Goal: Transaction & Acquisition: Purchase product/service

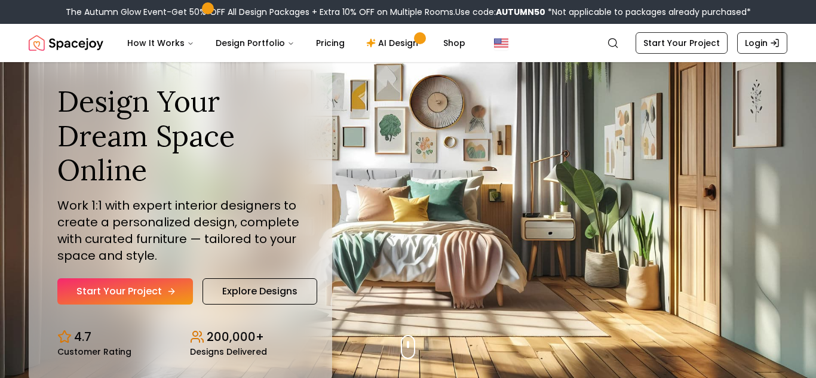
click at [167, 293] on icon "Hero section" at bounding box center [172, 292] width 10 height 10
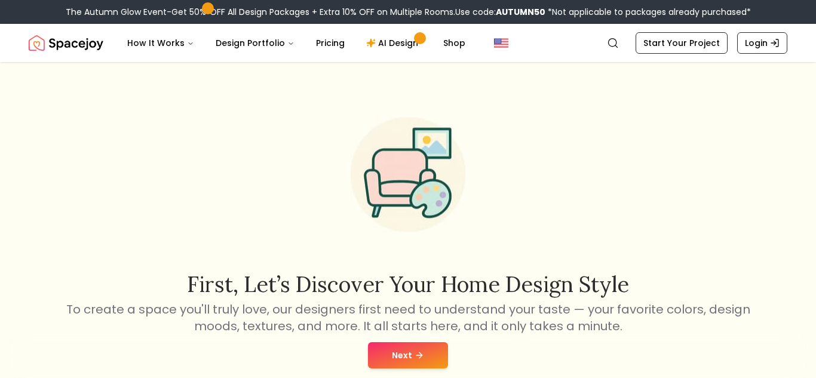
click at [409, 354] on button "Next" at bounding box center [408, 355] width 80 height 26
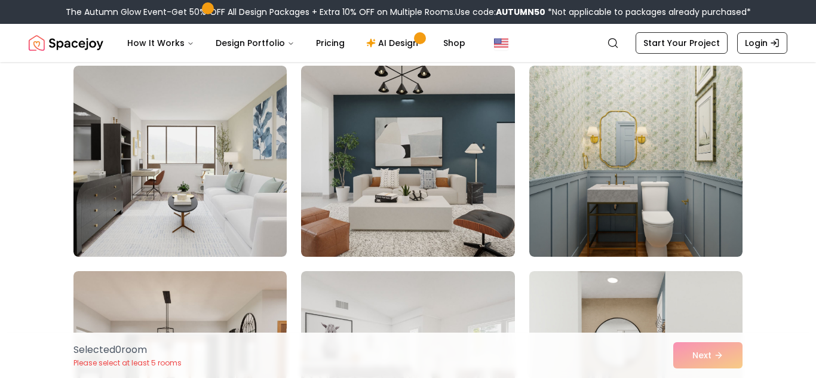
scroll to position [510, 0]
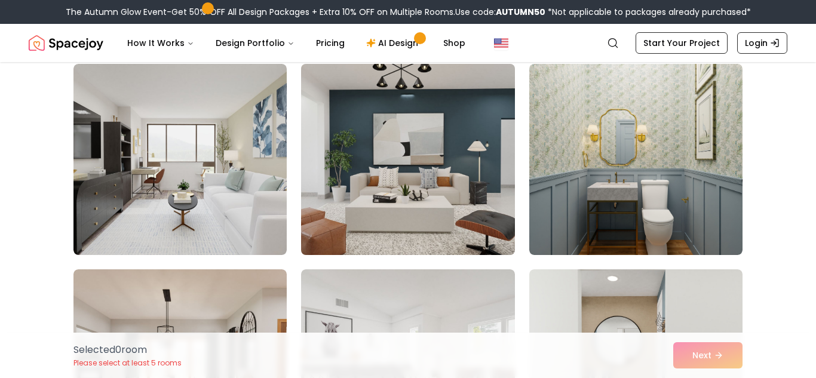
click at [317, 145] on img at bounding box center [408, 159] width 224 height 201
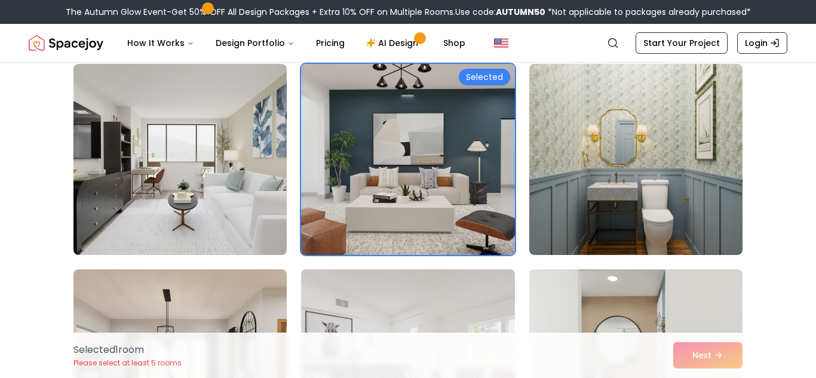
click at [491, 70] on div "Selected" at bounding box center [484, 77] width 51 height 17
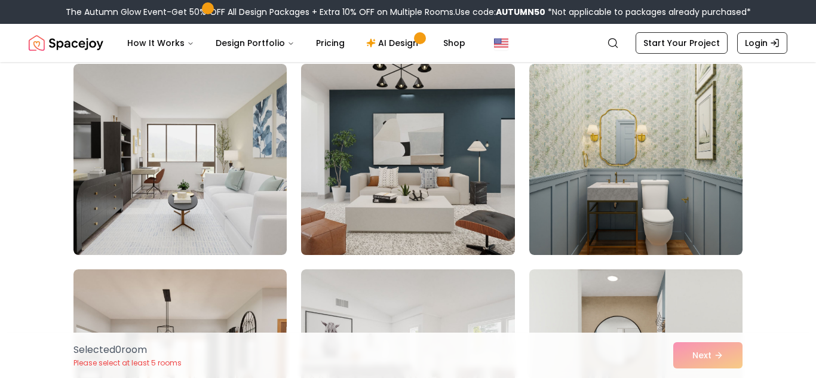
click at [367, 147] on img at bounding box center [408, 159] width 224 height 201
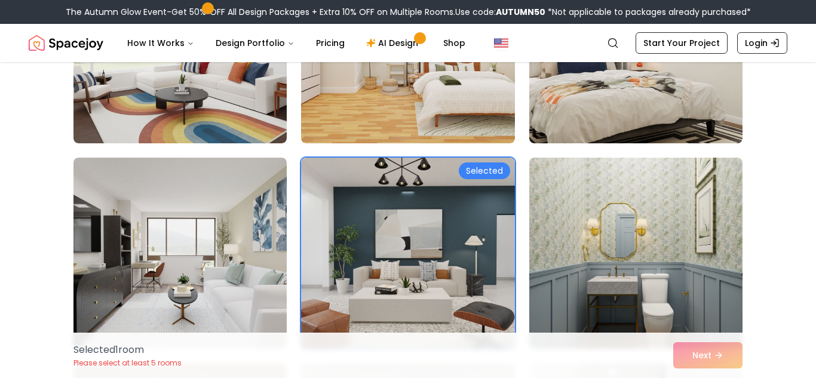
scroll to position [415, 0]
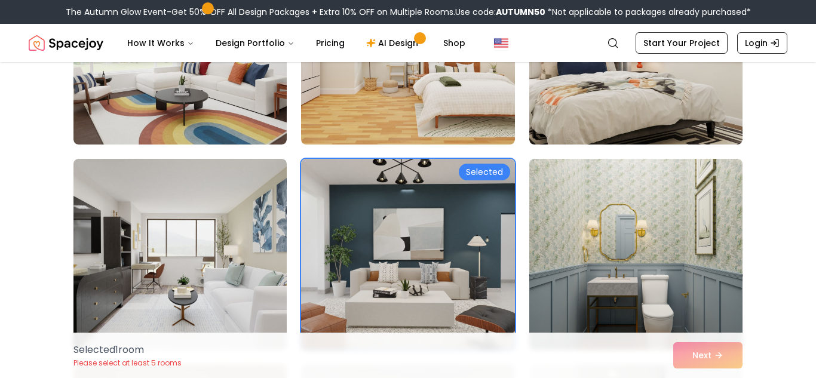
click at [478, 169] on div "Selected" at bounding box center [484, 172] width 51 height 17
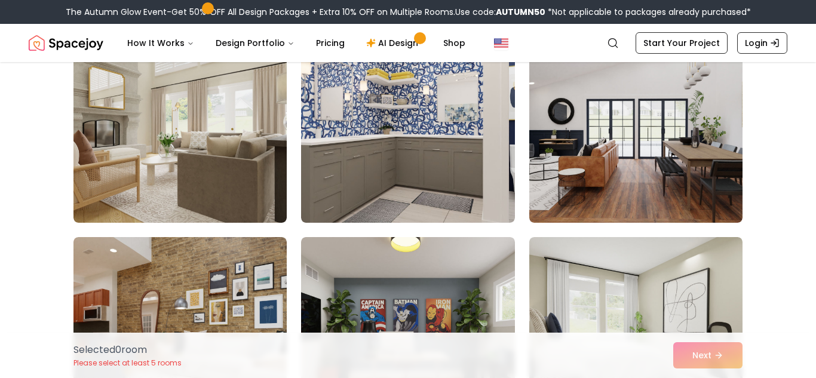
scroll to position [1369, 0]
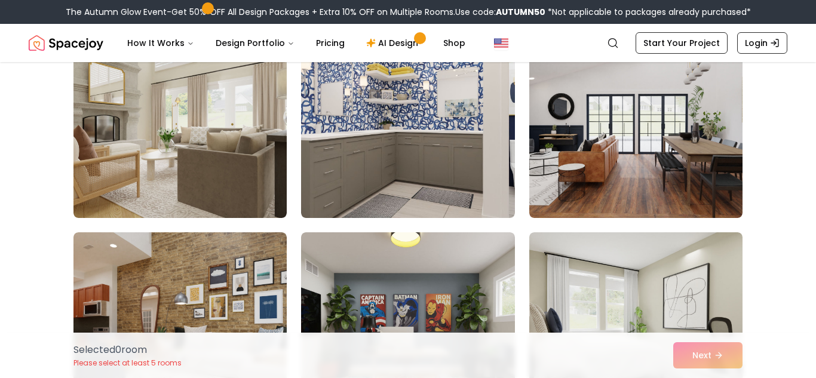
click at [709, 354] on div "Selected 0 room Please select at least 5 rooms Next" at bounding box center [408, 355] width 689 height 45
click at [733, 360] on div "Selected 0 room Please select at least 5 rooms Next" at bounding box center [408, 355] width 689 height 45
click at [692, 355] on div "Selected 0 room Please select at least 5 rooms Next" at bounding box center [408, 355] width 689 height 45
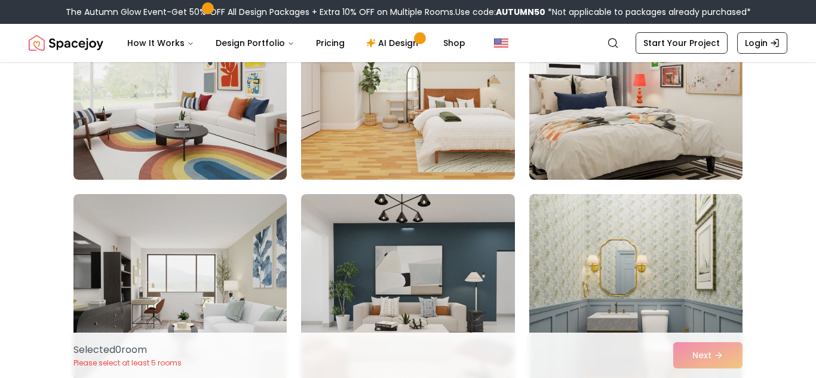
scroll to position [390, 0]
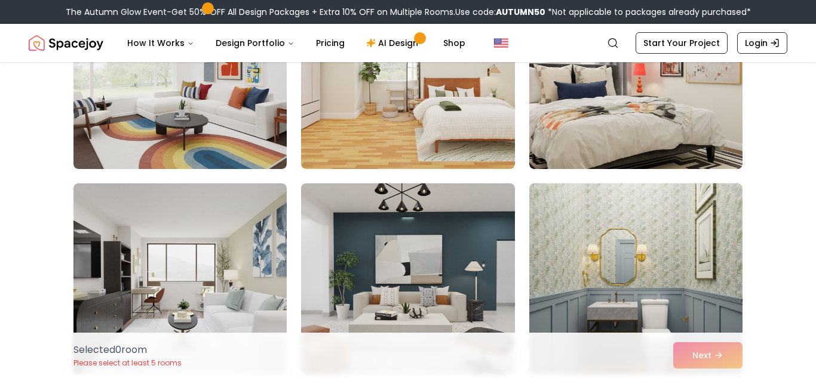
click at [431, 234] on img at bounding box center [407, 278] width 213 height 191
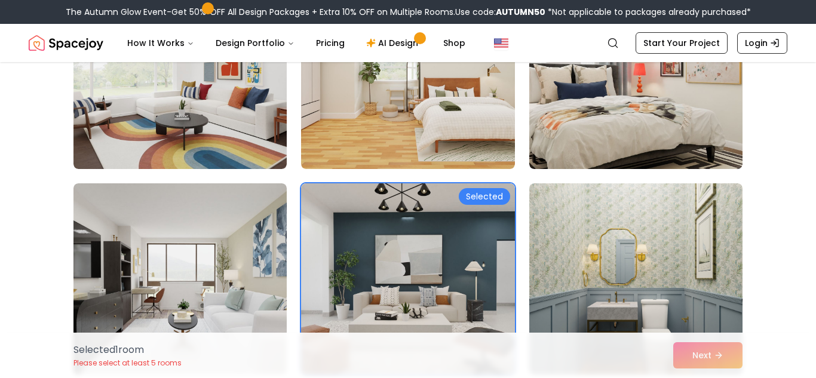
click at [703, 365] on div "Selected 1 room Please select at least 5 rooms Next" at bounding box center [408, 355] width 689 height 45
click at [709, 343] on div "Selected 1 room Please select at least 5 rooms Next" at bounding box center [408, 355] width 689 height 45
click at [709, 360] on div "Selected 1 room Please select at least 5 rooms Next" at bounding box center [408, 355] width 689 height 45
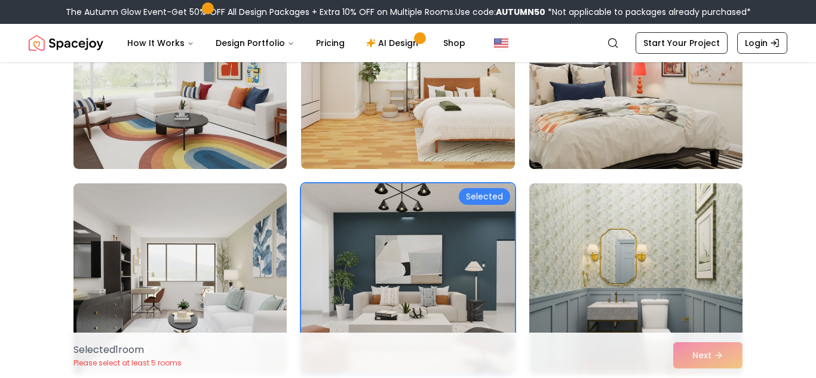
click at [690, 153] on img at bounding box center [636, 73] width 224 height 201
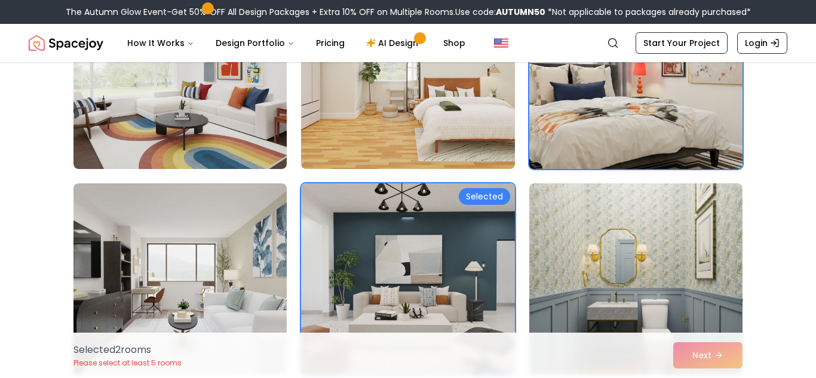
click at [595, 138] on img at bounding box center [636, 73] width 224 height 201
click at [600, 144] on img at bounding box center [636, 73] width 224 height 201
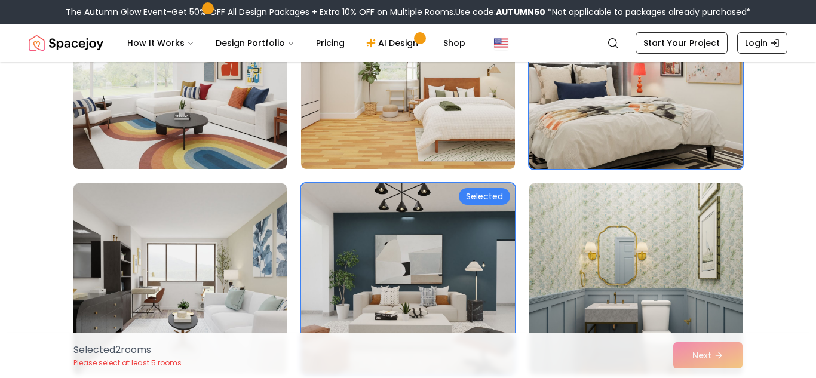
click at [595, 265] on img at bounding box center [636, 279] width 224 height 201
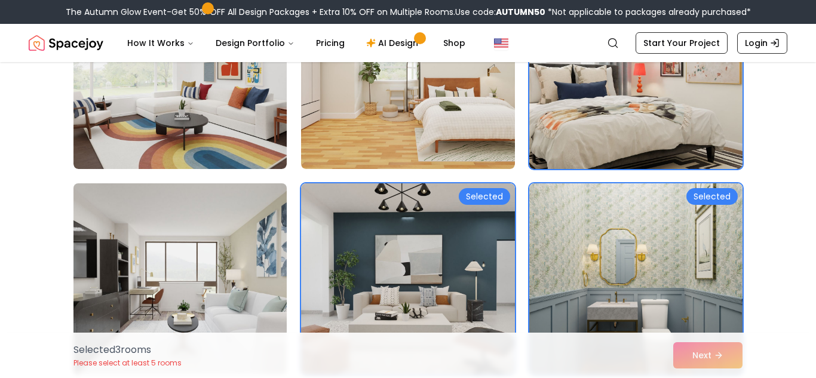
click at [167, 293] on img at bounding box center [180, 279] width 224 height 201
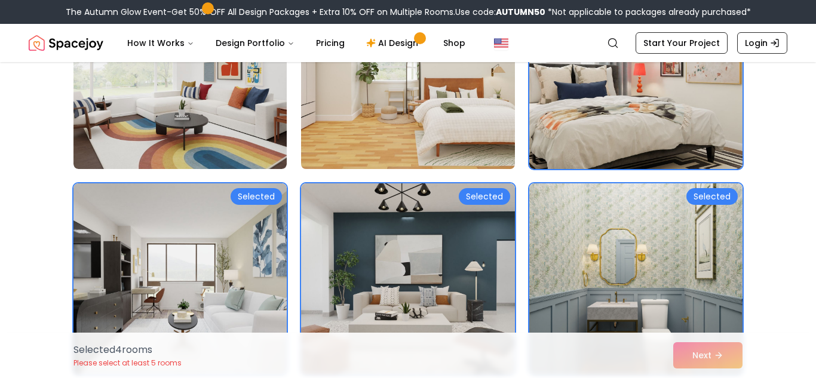
click at [344, 99] on img at bounding box center [408, 73] width 224 height 201
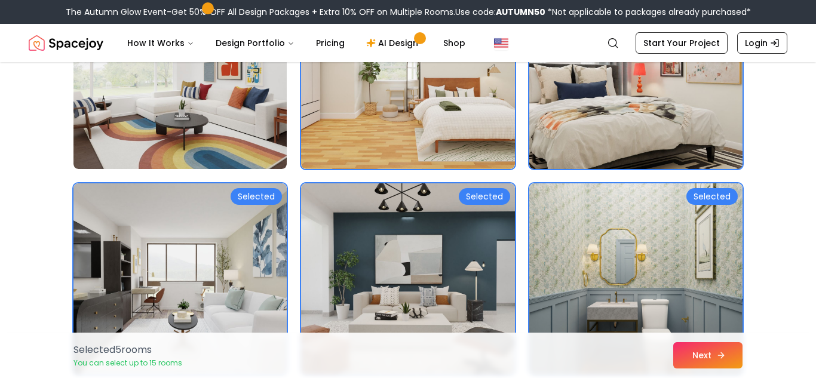
click at [686, 354] on button "Next" at bounding box center [708, 355] width 69 height 26
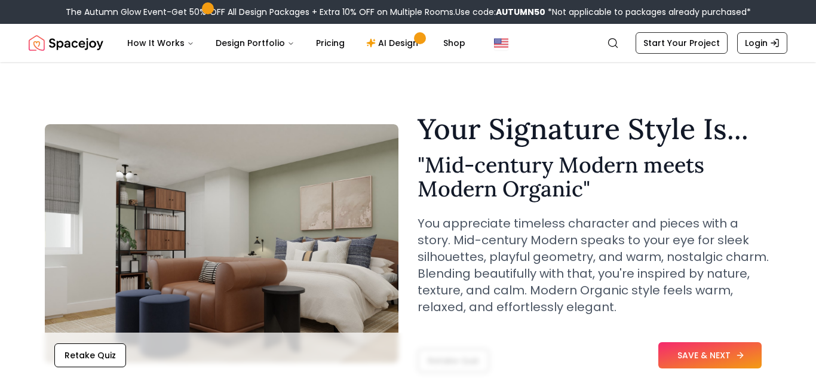
click at [741, 359] on icon at bounding box center [741, 356] width 10 height 10
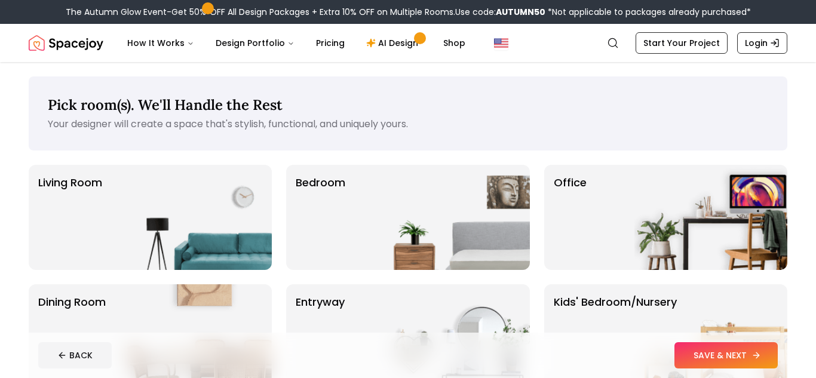
click at [718, 359] on button "SAVE & NEXT" at bounding box center [726, 355] width 103 height 26
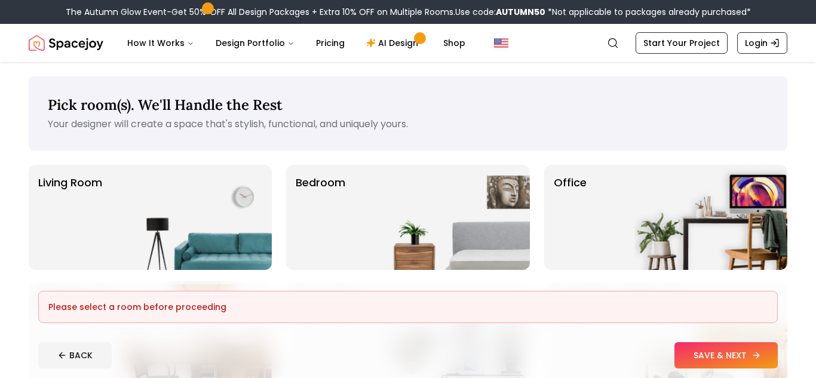
click at [717, 362] on button "SAVE & NEXT" at bounding box center [726, 355] width 103 height 26
click at [755, 362] on button "SAVE & NEXT" at bounding box center [726, 355] width 103 height 26
click at [757, 359] on icon at bounding box center [757, 356] width 10 height 10
click at [757, 360] on button "SAVE & NEXT" at bounding box center [726, 355] width 103 height 26
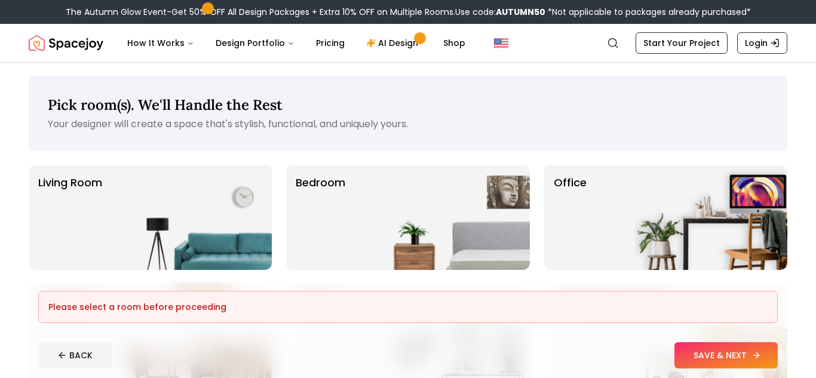
click at [757, 360] on button "SAVE & NEXT" at bounding box center [726, 355] width 103 height 26
click at [757, 361] on button "SAVE & NEXT" at bounding box center [726, 355] width 103 height 26
